Goal: Task Accomplishment & Management: Complete application form

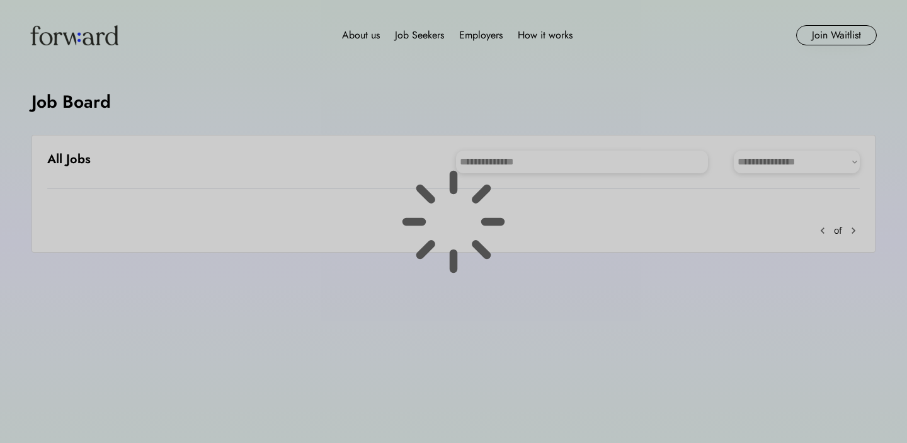
click at [510, 159] on div at bounding box center [453, 221] width 907 height 443
click at [508, 159] on div at bounding box center [453, 221] width 907 height 443
click at [522, 162] on div at bounding box center [453, 221] width 907 height 443
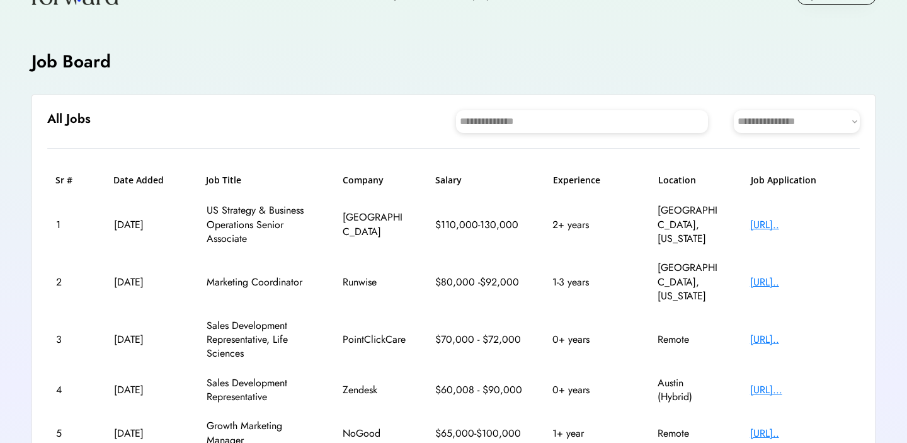
click at [524, 125] on input "input" at bounding box center [582, 121] width 252 height 23
type input "*"
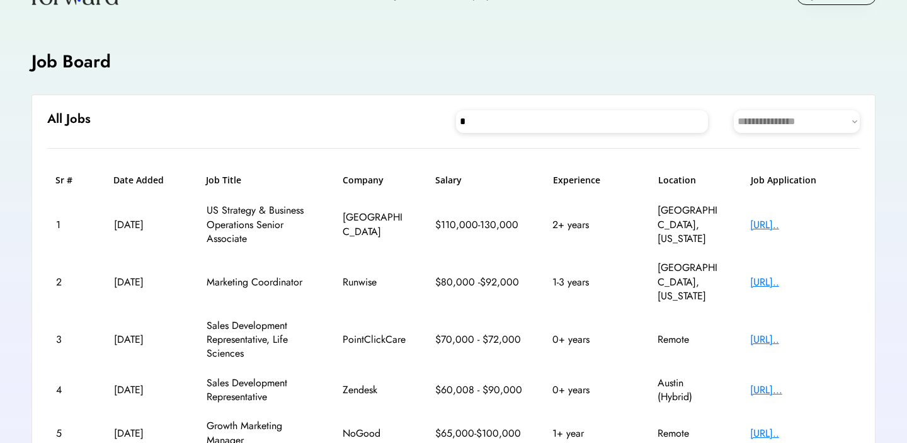
type input "*"
type input "**"
